Goal: Information Seeking & Learning: Learn about a topic

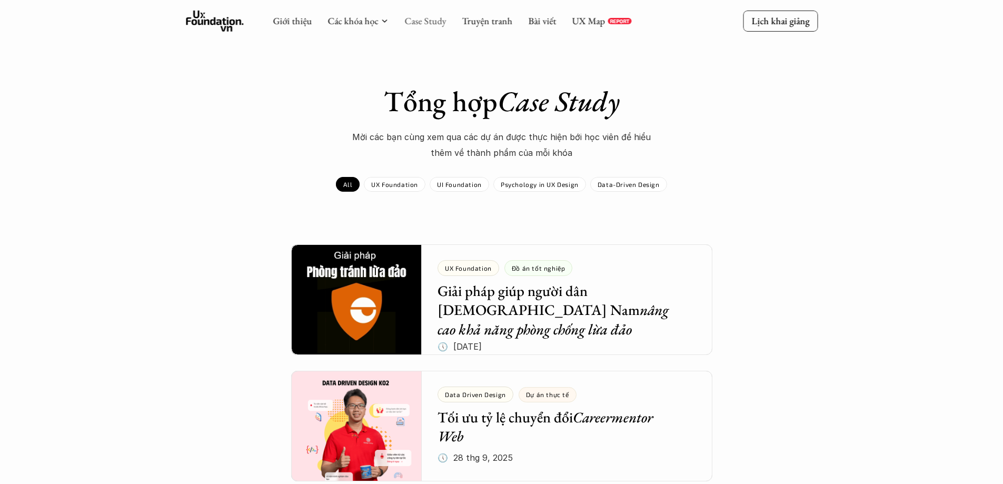
click at [419, 19] on link "Case Study" at bounding box center [426, 21] width 42 height 12
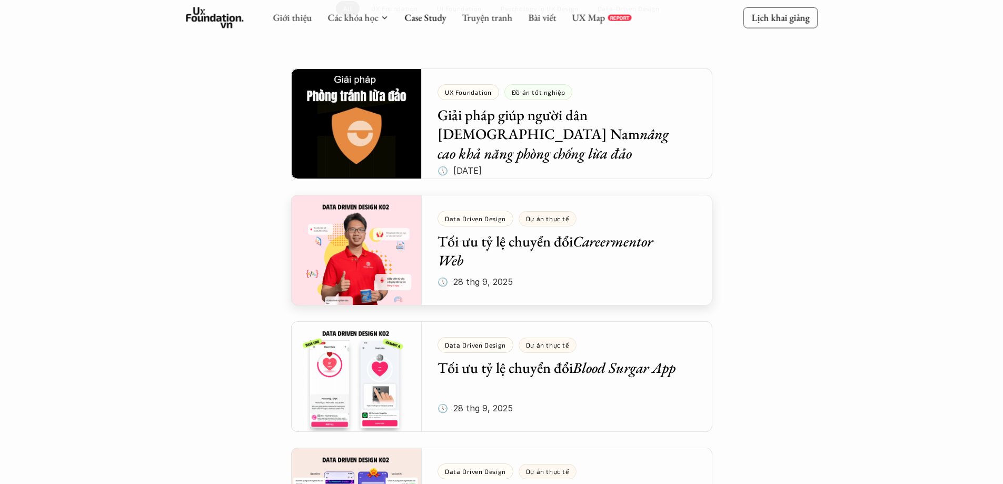
scroll to position [158, 0]
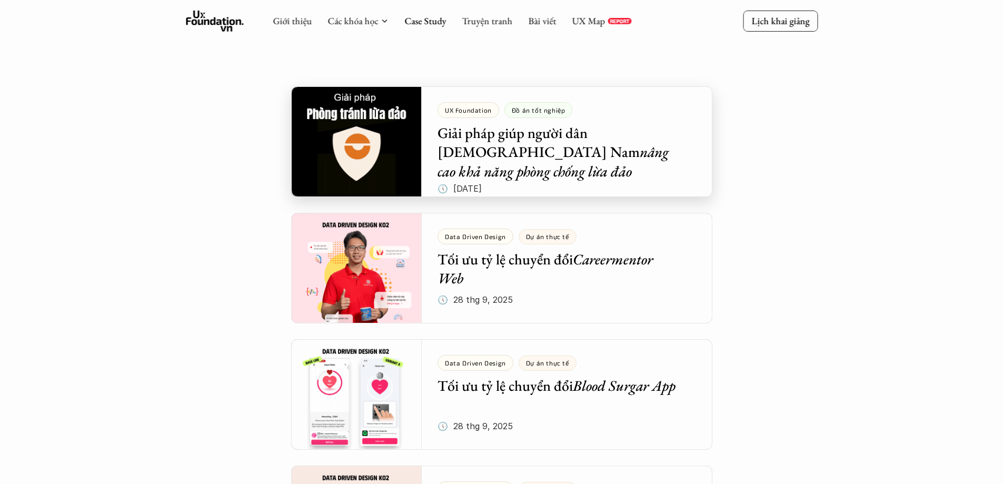
click at [421, 116] on div at bounding box center [501, 141] width 421 height 111
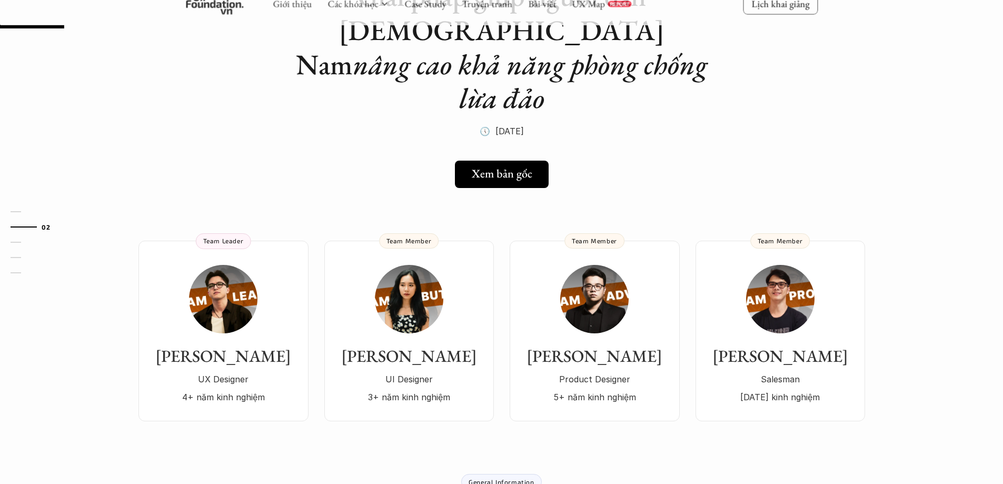
scroll to position [105, 0]
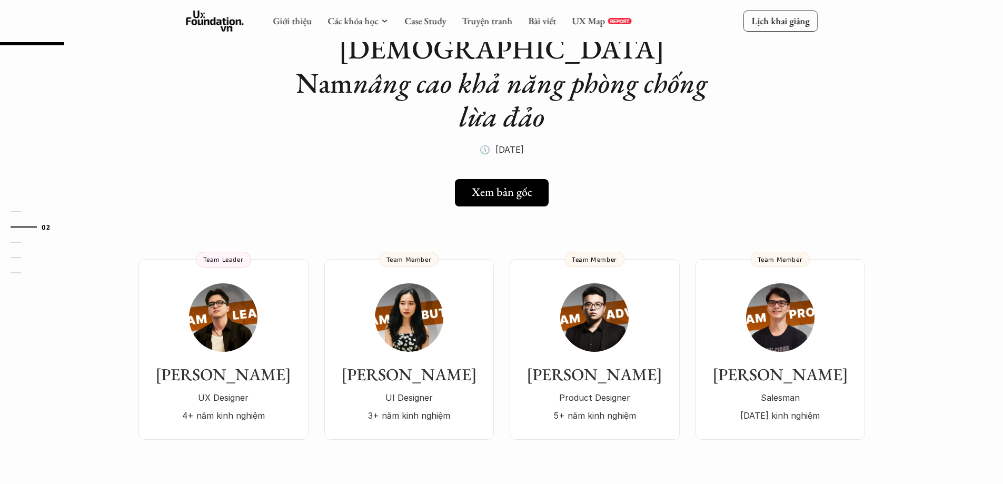
click at [347, 228] on div "Đường Đức UX Designer 4+ năm kinh nghiệm Team Leader Hồng Ý UI Designer 3+ năm …" at bounding box center [502, 334] width 759 height 212
click at [499, 185] on h5 "Xem bản gốc" at bounding box center [498, 192] width 61 height 14
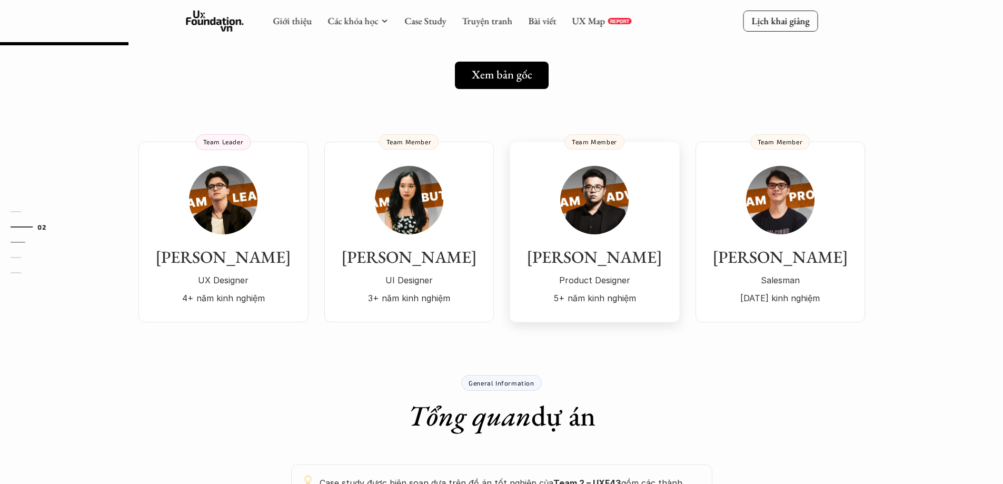
scroll to position [211, 0]
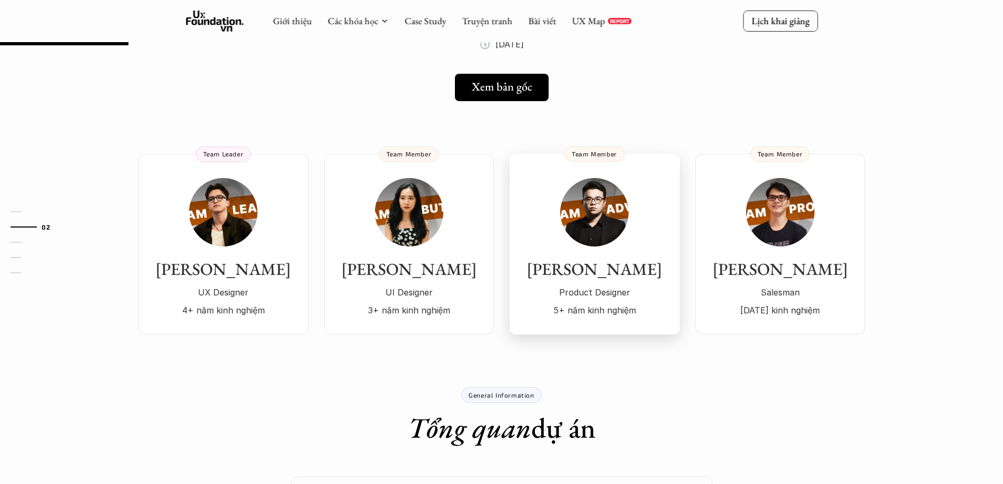
click at [583, 203] on img at bounding box center [594, 212] width 68 height 68
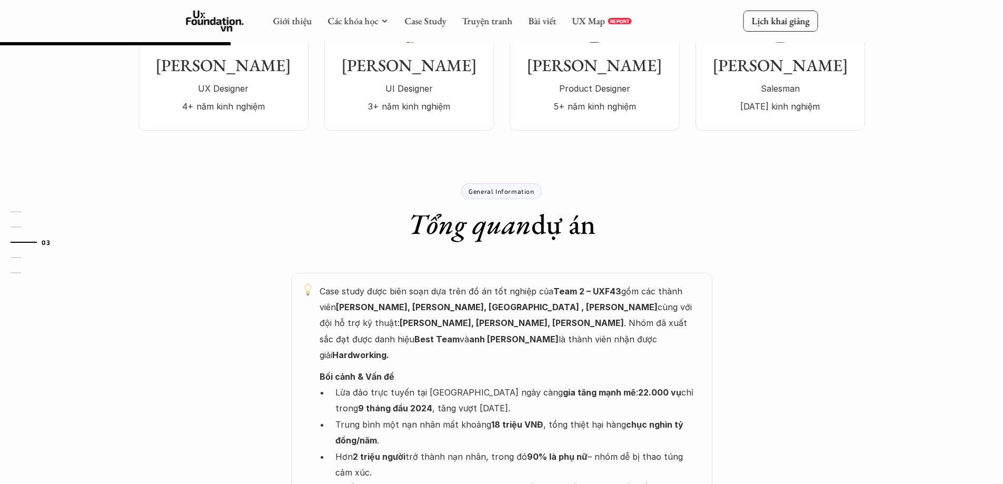
scroll to position [316, 0]
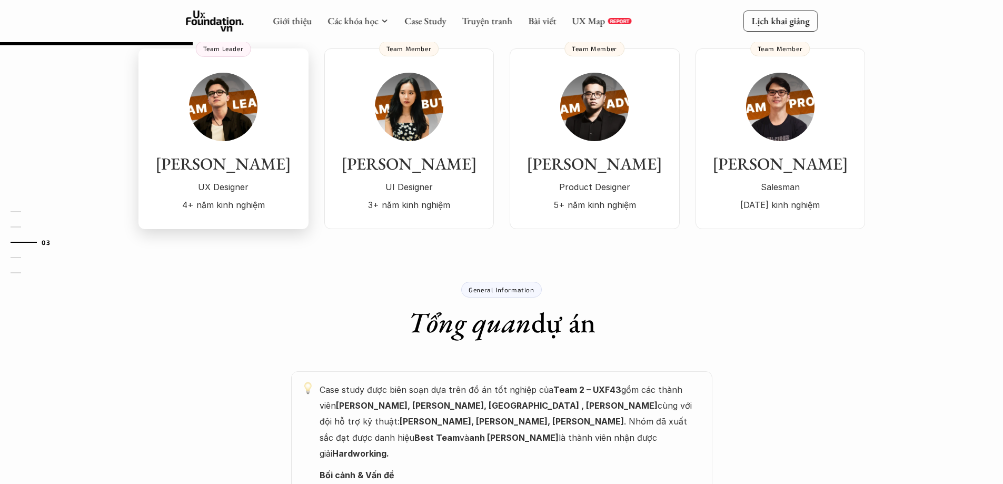
click at [236, 101] on img at bounding box center [223, 107] width 68 height 68
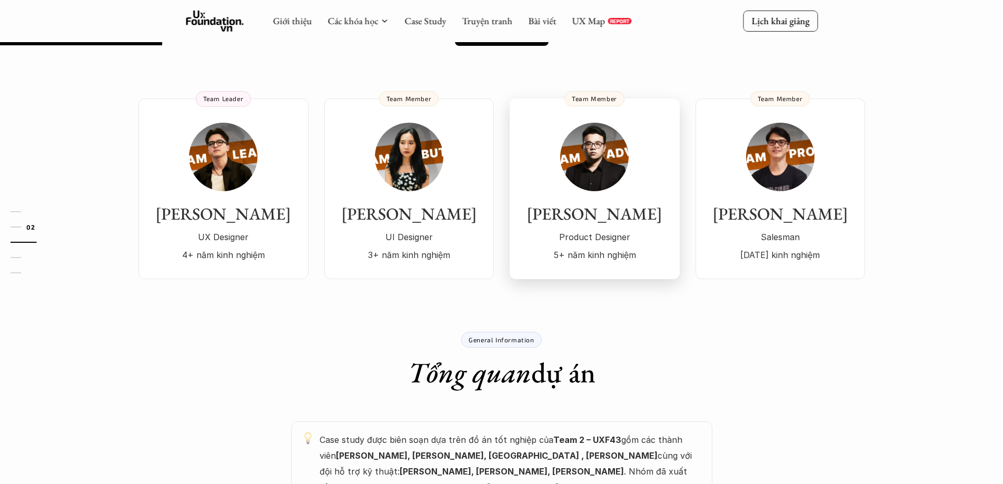
scroll to position [211, 0]
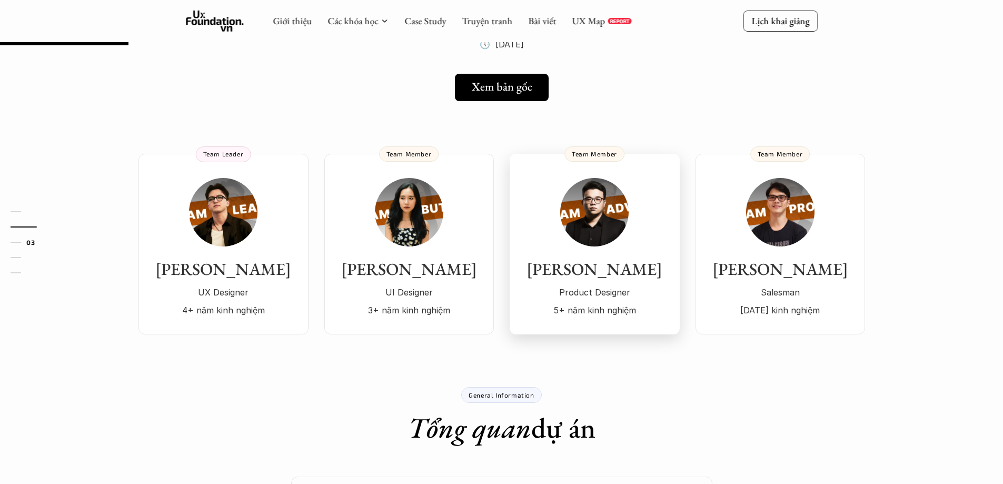
click at [598, 259] on h3 "[PERSON_NAME]" at bounding box center [594, 269] width 149 height 20
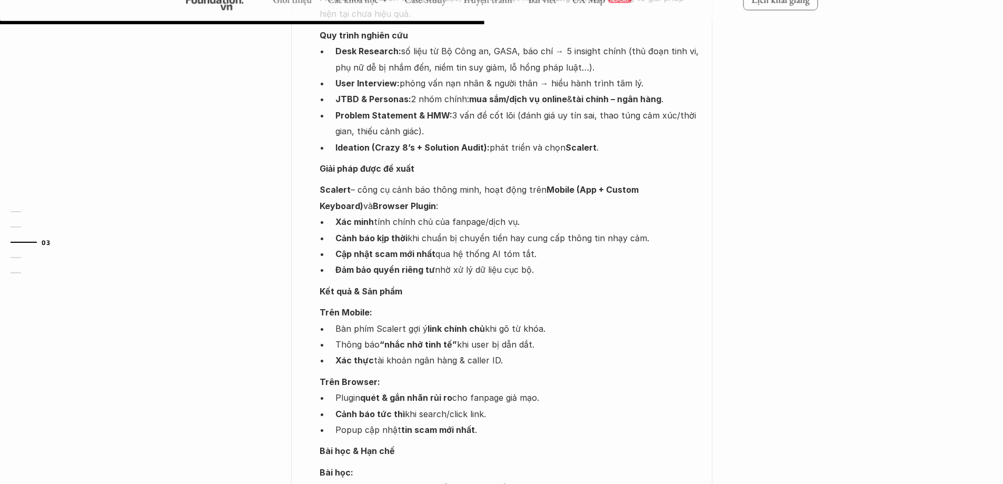
scroll to position [790, 0]
